Goal: Information Seeking & Learning: Find contact information

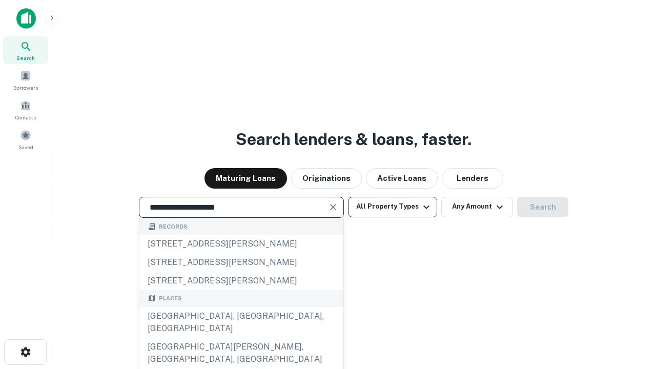
click at [241, 338] on div "Santa Monica, CA, USA" at bounding box center [242, 322] width 204 height 31
click at [393, 207] on button "All Property Types" at bounding box center [392, 207] width 89 height 21
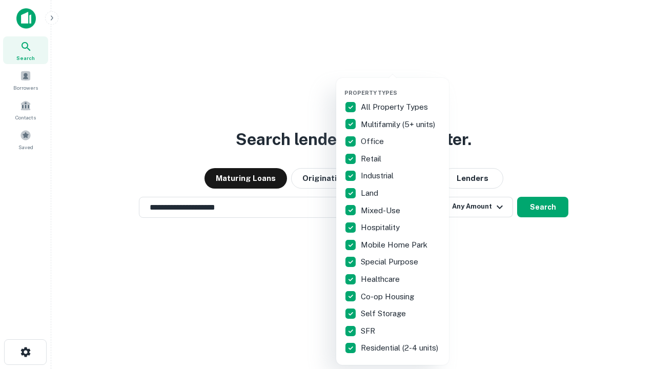
type input "**********"
click at [401, 86] on button "button" at bounding box center [401, 86] width 113 height 1
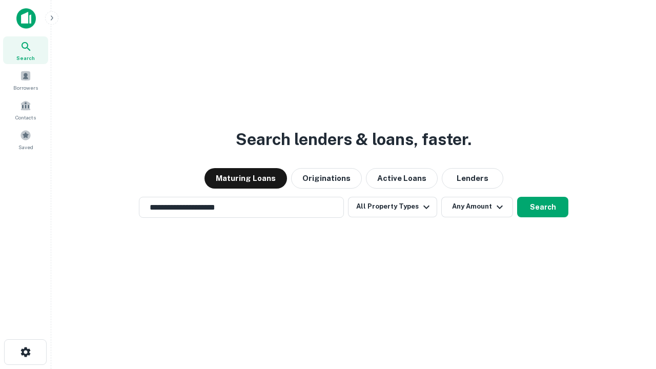
scroll to position [16, 0]
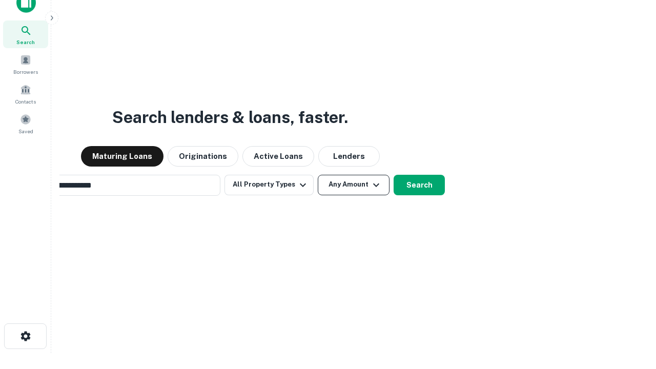
click at [318, 175] on button "Any Amount" at bounding box center [354, 185] width 72 height 21
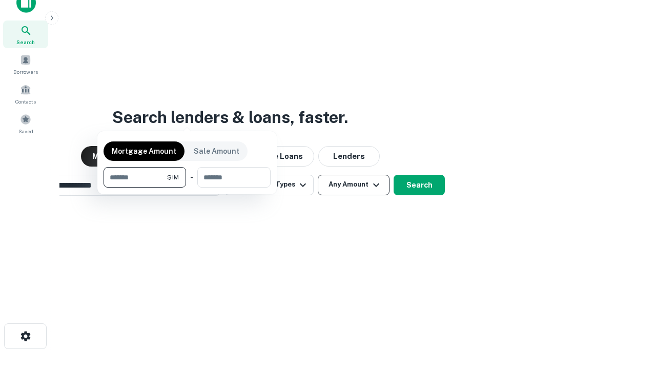
scroll to position [16, 0]
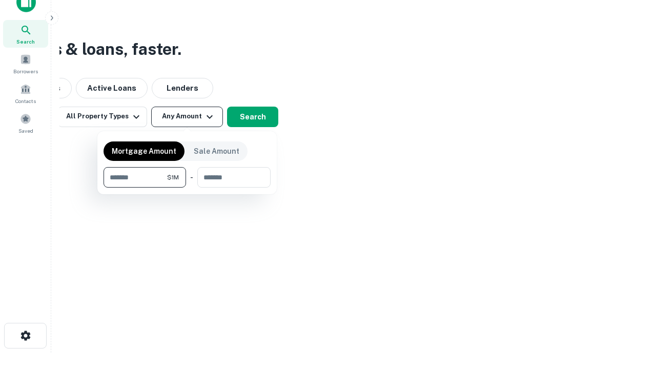
type input "*******"
click at [187, 188] on button "button" at bounding box center [187, 188] width 167 height 1
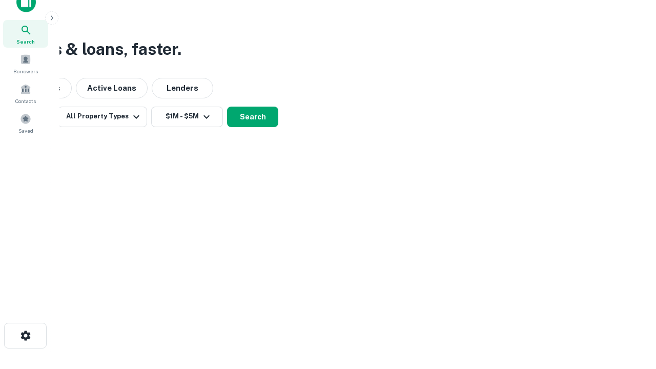
scroll to position [16, 0]
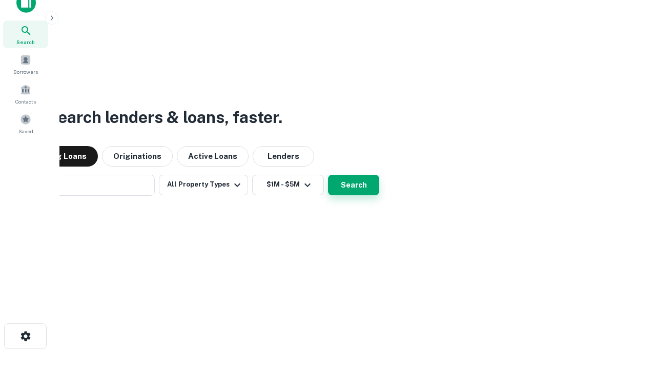
click at [328, 175] on button "Search" at bounding box center [353, 185] width 51 height 21
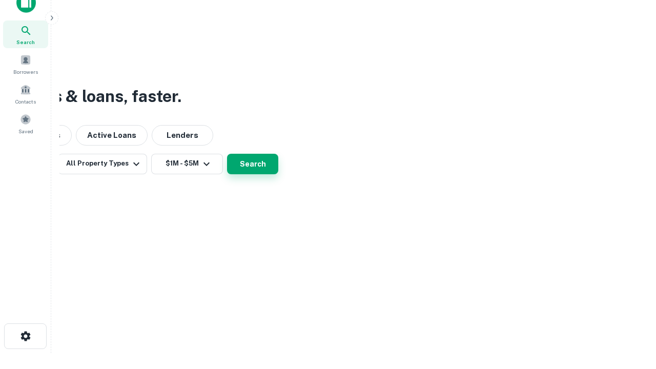
scroll to position [16, 0]
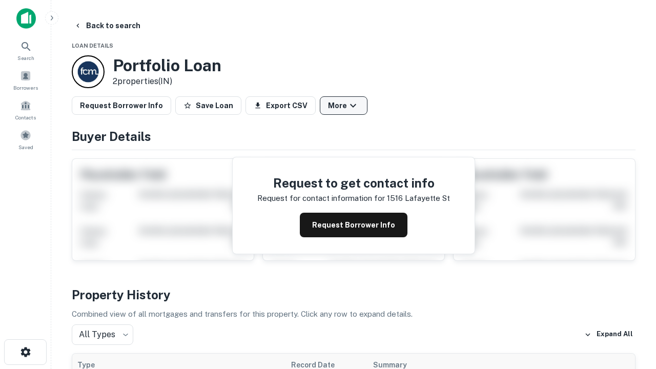
click at [344, 106] on button "More" at bounding box center [344, 105] width 48 height 18
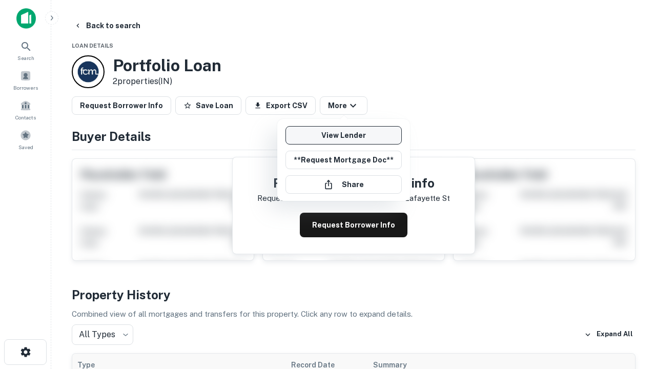
click at [344, 135] on link "View Lender" at bounding box center [344, 135] width 116 height 18
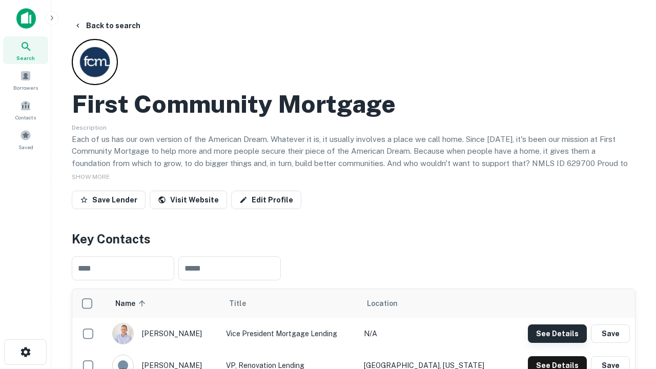
click at [558, 333] on button "See Details" at bounding box center [557, 334] width 59 height 18
